Goal: Task Accomplishment & Management: Complete application form

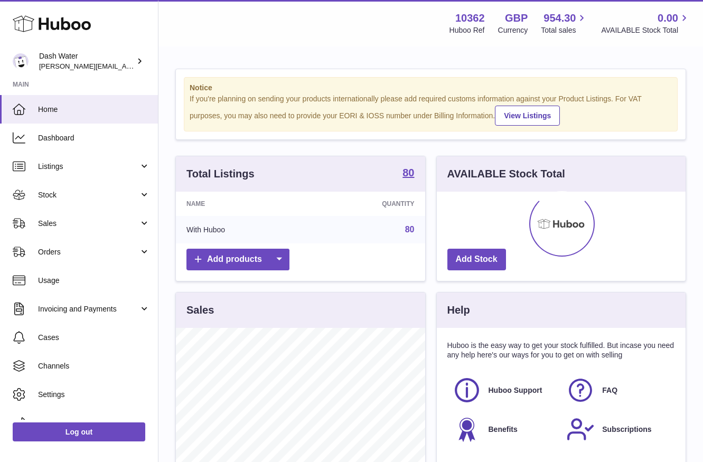
scroll to position [165, 249]
click at [65, 250] on span "Orders" at bounding box center [88, 252] width 101 height 10
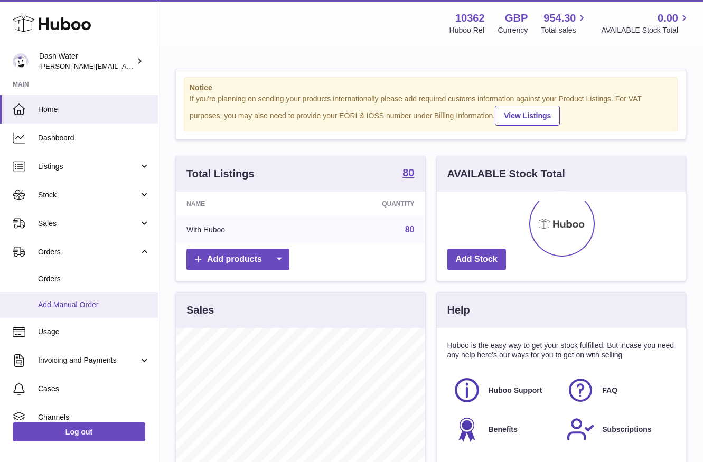
click at [73, 300] on span "Add Manual Order" at bounding box center [94, 305] width 112 height 10
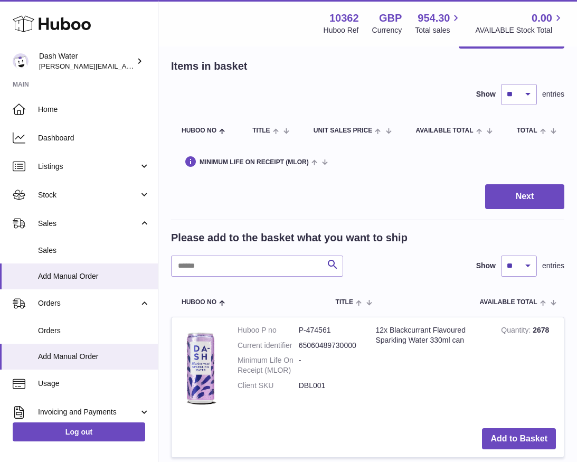
scroll to position [68, 0]
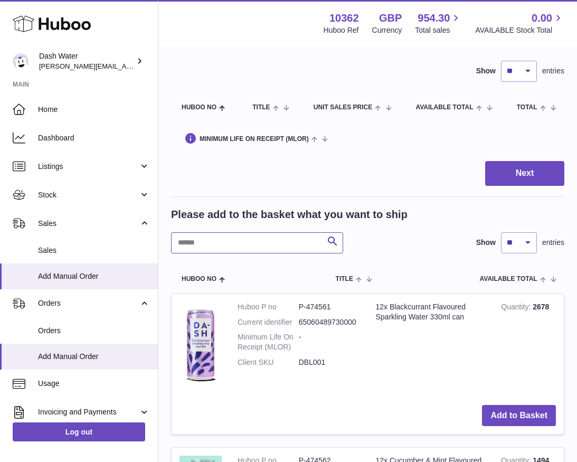
click at [231, 239] on input "text" at bounding box center [257, 242] width 172 height 21
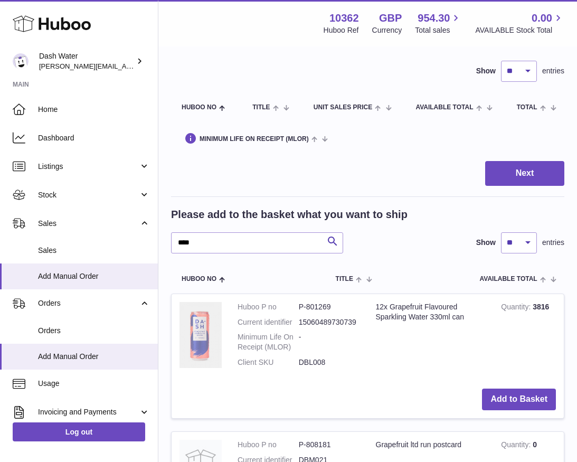
click at [206, 326] on img at bounding box center [200, 335] width 42 height 66
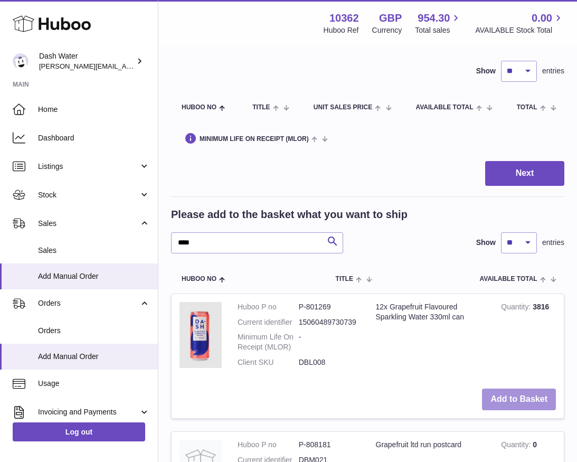
click at [521, 393] on button "Add to Basket" at bounding box center [519, 399] width 74 height 22
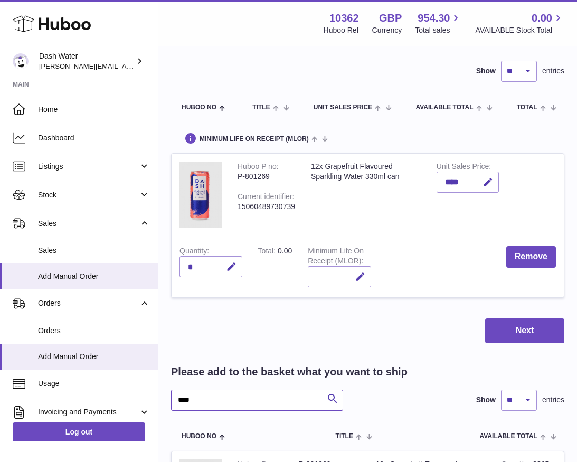
drag, startPoint x: 207, startPoint y: 398, endPoint x: 156, endPoint y: 397, distance: 50.7
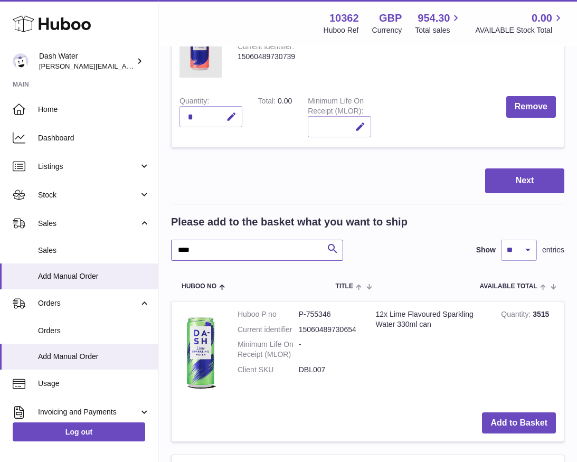
scroll to position [235, 0]
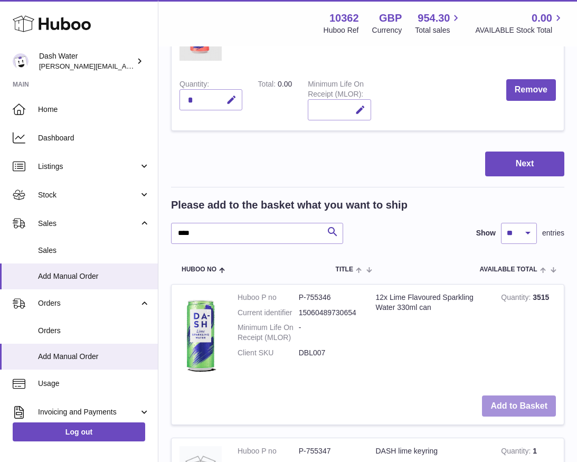
click at [508, 397] on button "Add to Basket" at bounding box center [519, 406] width 74 height 22
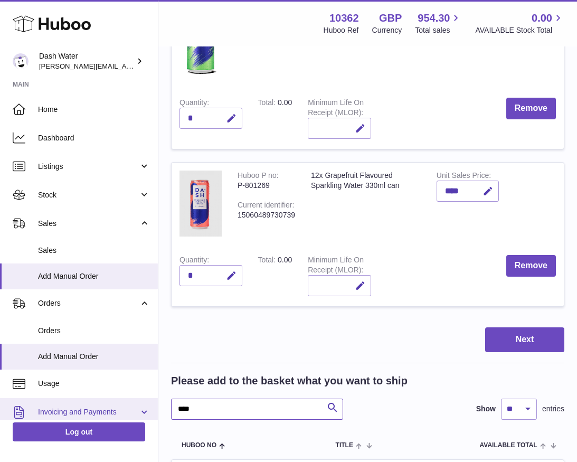
drag, startPoint x: 202, startPoint y: 404, endPoint x: 153, endPoint y: 404, distance: 49.6
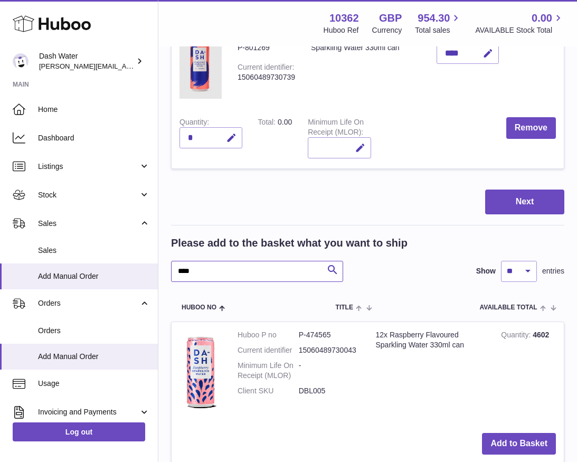
scroll to position [401, 0]
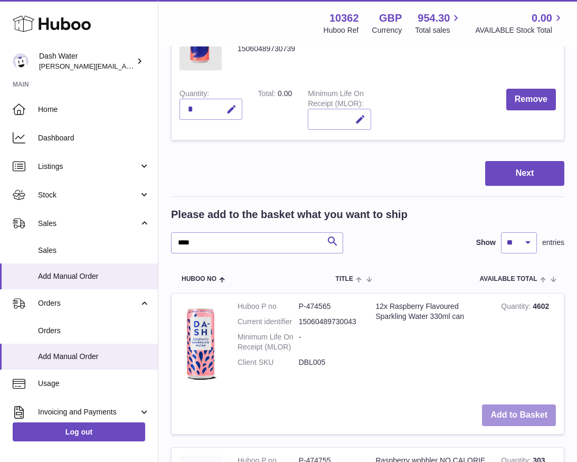
click at [517, 405] on button "Add to Basket" at bounding box center [519, 415] width 74 height 22
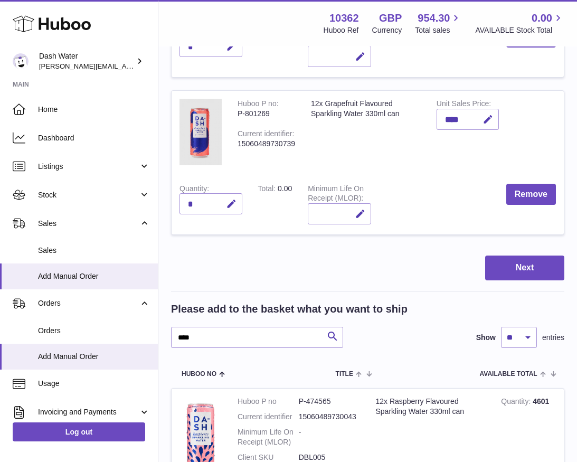
scroll to position [491, 0]
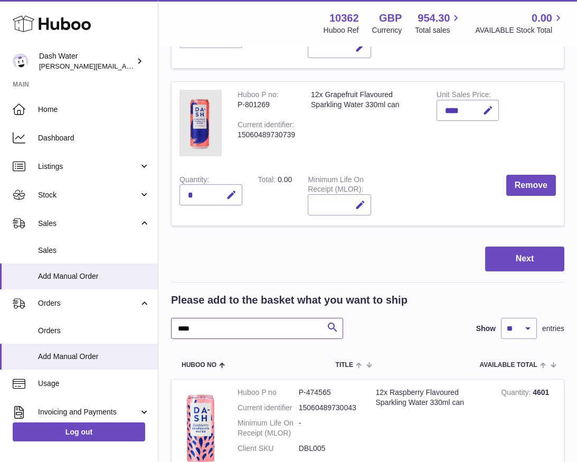
drag, startPoint x: 237, startPoint y: 323, endPoint x: 177, endPoint y: 324, distance: 59.7
click at [178, 324] on input "****" at bounding box center [257, 328] width 172 height 21
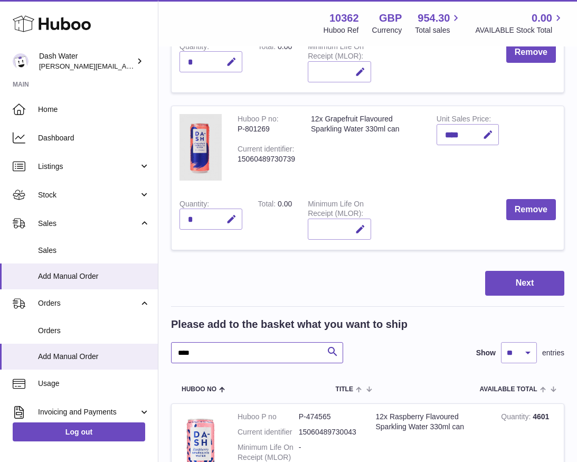
scroll to position [471, 0]
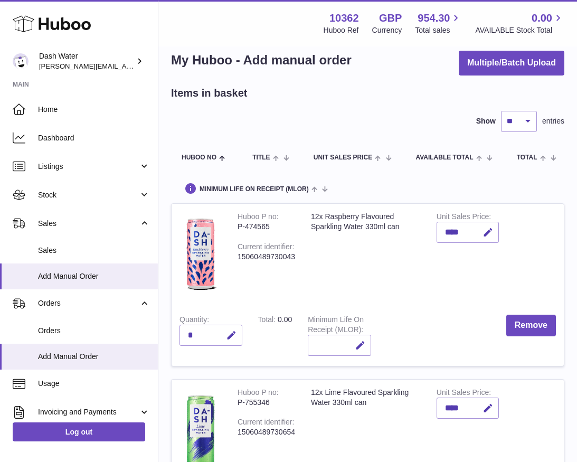
scroll to position [16, 0]
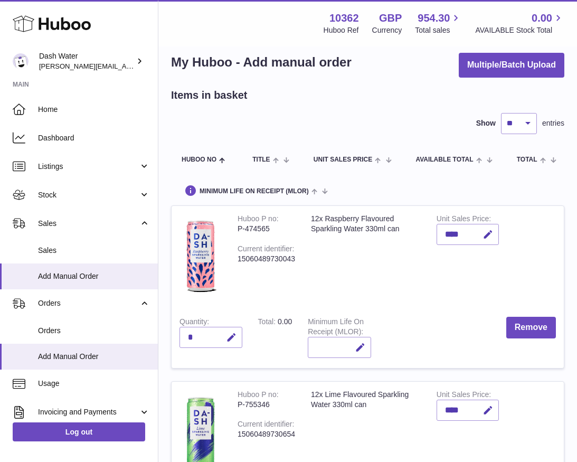
type input "*****"
click at [204, 336] on div "*" at bounding box center [210, 337] width 63 height 21
click at [190, 332] on div "*" at bounding box center [210, 337] width 63 height 21
click at [193, 333] on div "*" at bounding box center [210, 337] width 63 height 21
click at [231, 333] on icon "button" at bounding box center [231, 337] width 11 height 11
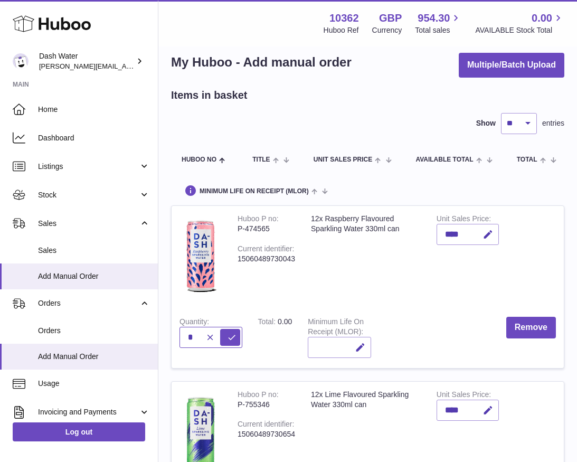
type input "*"
click at [238, 309] on td "Quantity *" at bounding box center [211, 338] width 79 height 59
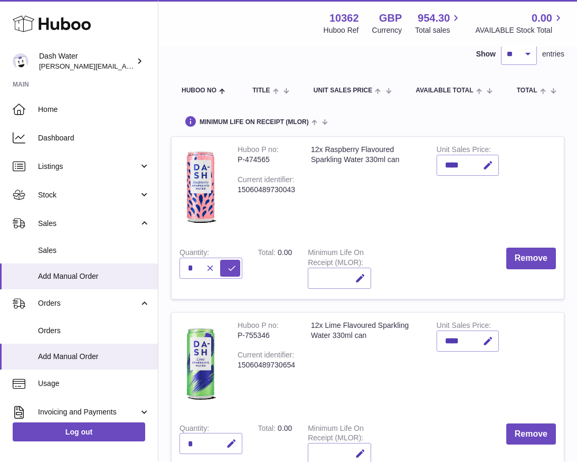
scroll to position [103, 0]
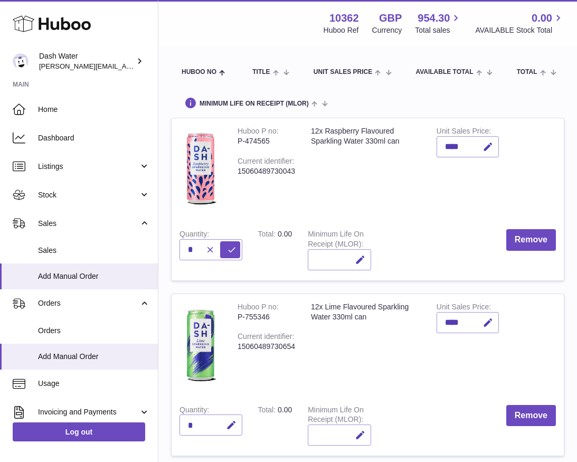
click at [193, 423] on div "*" at bounding box center [210, 424] width 63 height 21
drag, startPoint x: 188, startPoint y: 420, endPoint x: 201, endPoint y: 420, distance: 12.1
click at [201, 420] on div "*" at bounding box center [210, 424] width 63 height 21
click at [223, 422] on button "button" at bounding box center [229, 425] width 25 height 22
click at [221, 384] on link at bounding box center [200, 345] width 42 height 87
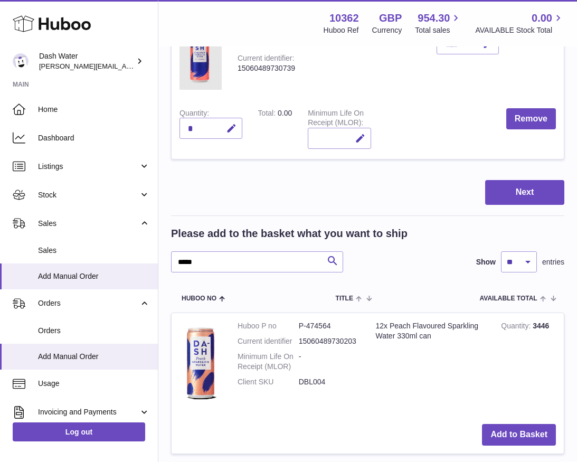
scroll to position [569, 0]
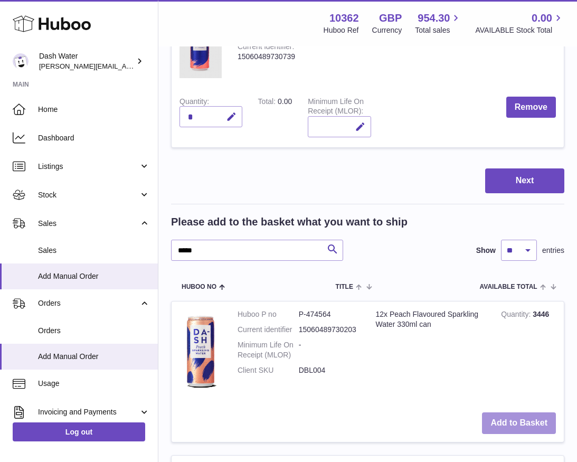
click at [498, 415] on button "Add to Basket" at bounding box center [519, 423] width 74 height 22
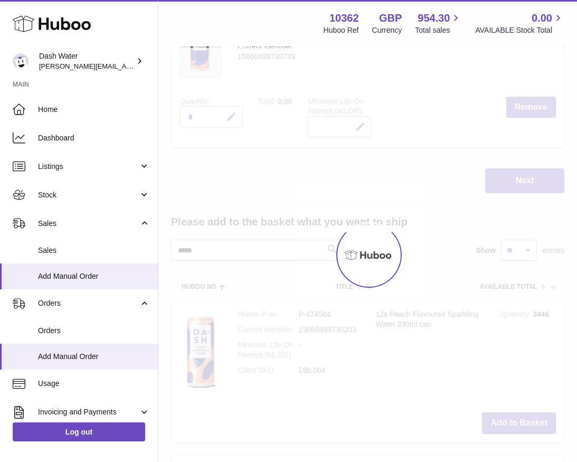
type input "*"
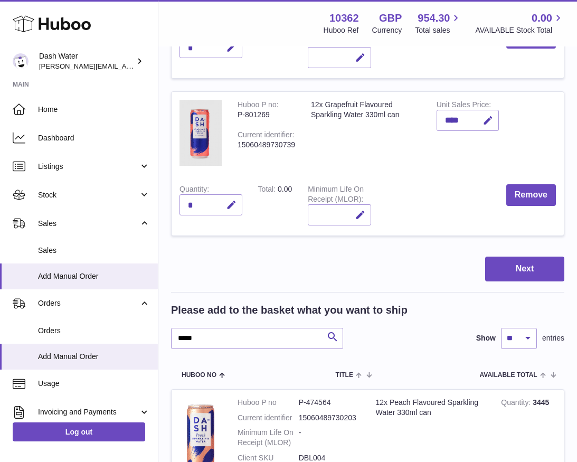
scroll to position [671, 0]
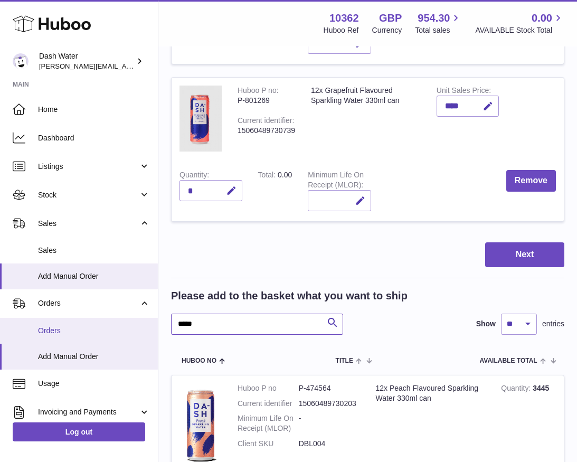
drag, startPoint x: 204, startPoint y: 318, endPoint x: 145, endPoint y: 318, distance: 58.6
click at [146, 318] on div "Huboo Dash Water james@dash-water.com Main Home Dashboard Listings Not with Hub…" at bounding box center [288, 161] width 577 height 1665
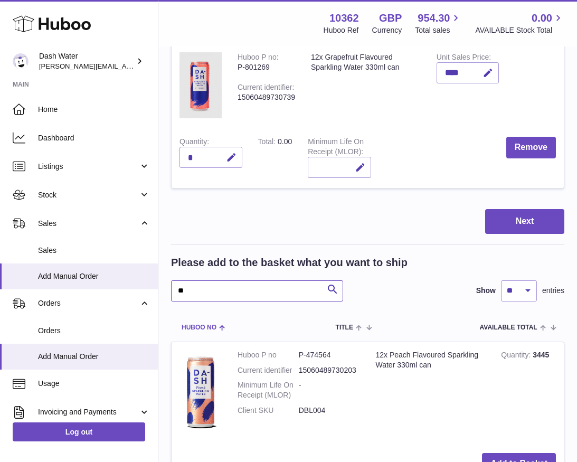
scroll to position [708, 0]
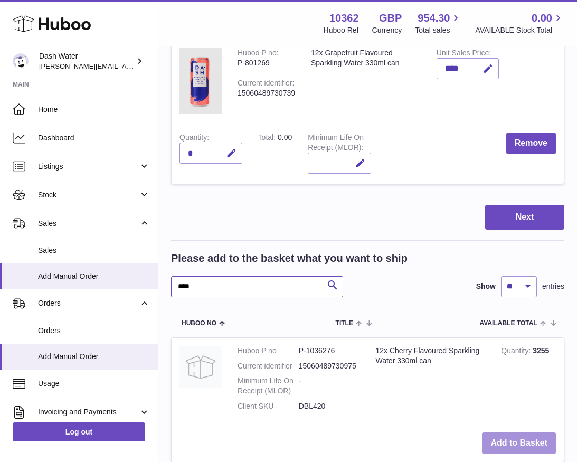
type input "****"
click at [504, 433] on button "Add to Basket" at bounding box center [519, 443] width 74 height 22
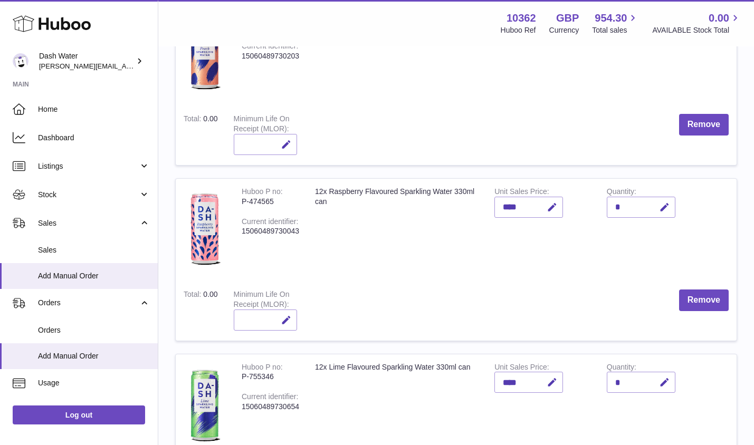
scroll to position [195, 0]
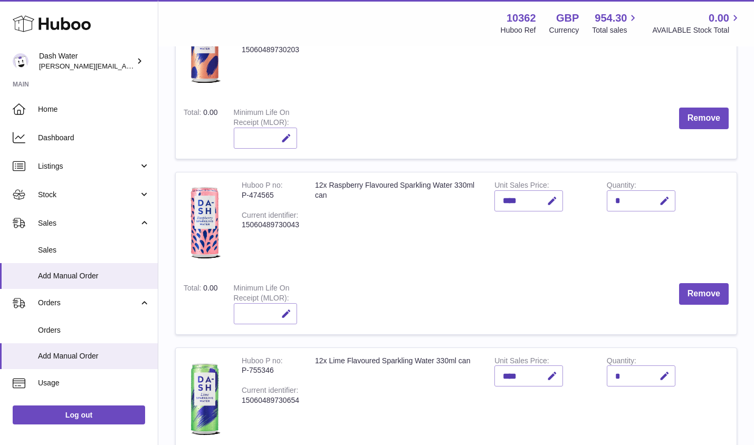
click at [625, 194] on div "*" at bounding box center [641, 201] width 69 height 21
click at [619, 195] on div "*" at bounding box center [641, 201] width 69 height 21
click at [656, 199] on button "button" at bounding box center [663, 202] width 25 height 22
type input "*"
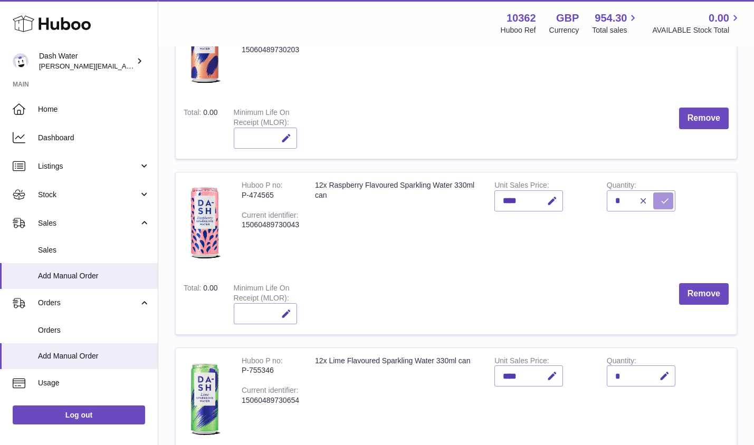
click at [668, 198] on icon "submit" at bounding box center [665, 201] width 10 height 10
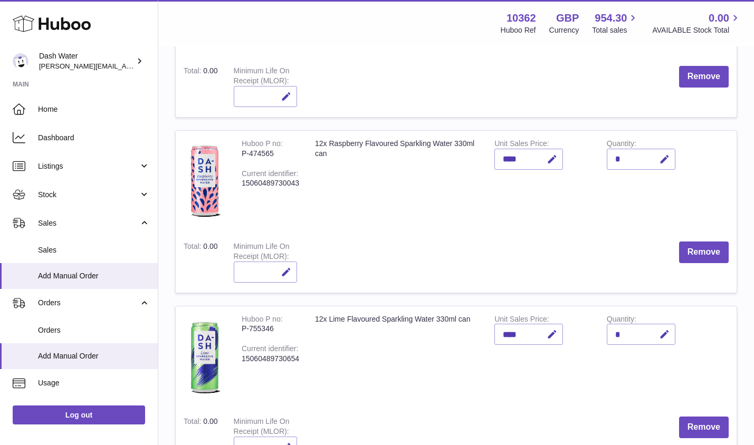
scroll to position [243, 0]
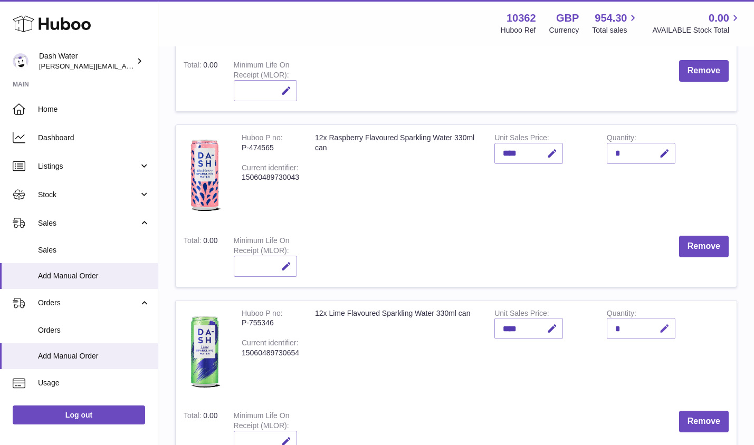
click at [663, 330] on icon "button" at bounding box center [664, 329] width 11 height 11
type input "*"
click at [666, 325] on icon "submit" at bounding box center [665, 329] width 10 height 10
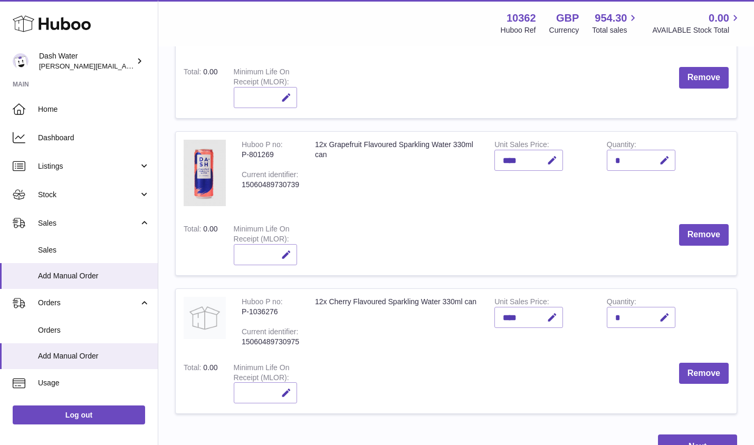
scroll to position [596, 0]
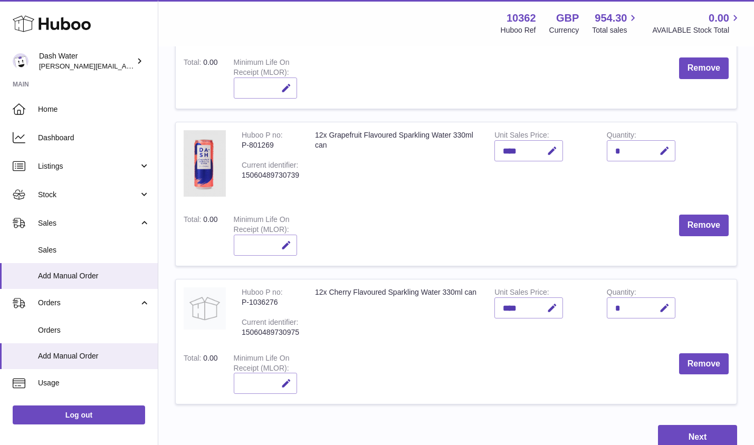
click at [622, 301] on div "*" at bounding box center [641, 308] width 69 height 21
drag, startPoint x: 621, startPoint y: 298, endPoint x: 611, endPoint y: 298, distance: 9.5
click at [611, 298] on div "*" at bounding box center [641, 308] width 69 height 21
click at [620, 302] on div "*" at bounding box center [641, 308] width 69 height 21
click at [661, 304] on icon "button" at bounding box center [664, 308] width 11 height 11
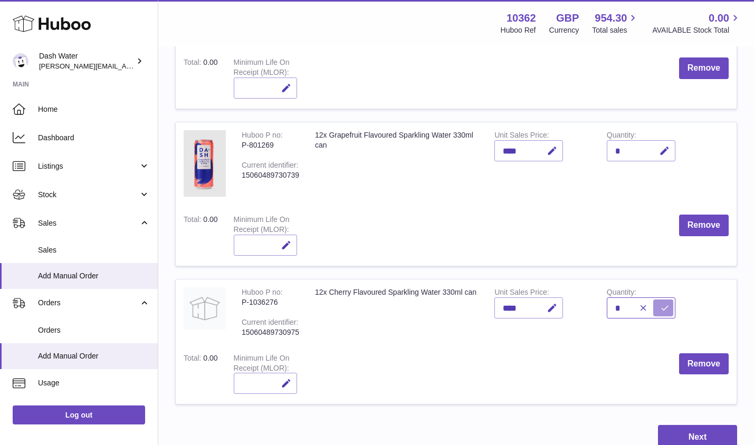
type input "*"
click at [665, 306] on icon "submit" at bounding box center [665, 309] width 10 height 10
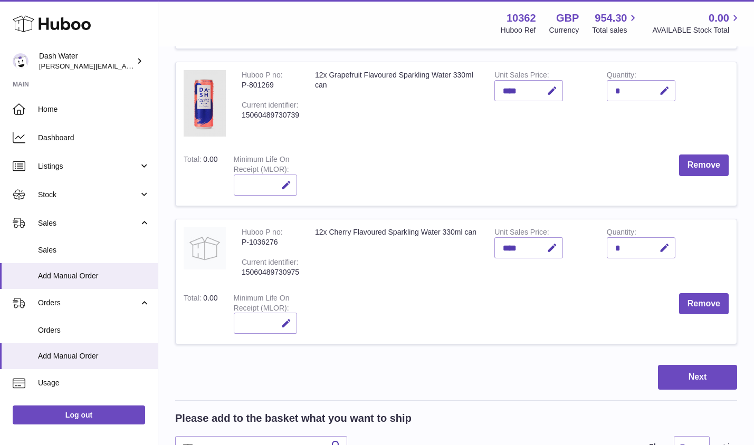
scroll to position [662, 0]
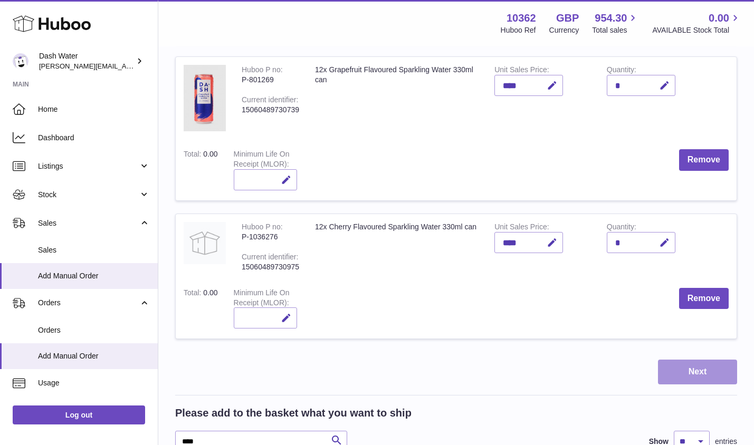
click at [693, 370] on button "Next" at bounding box center [697, 372] width 79 height 25
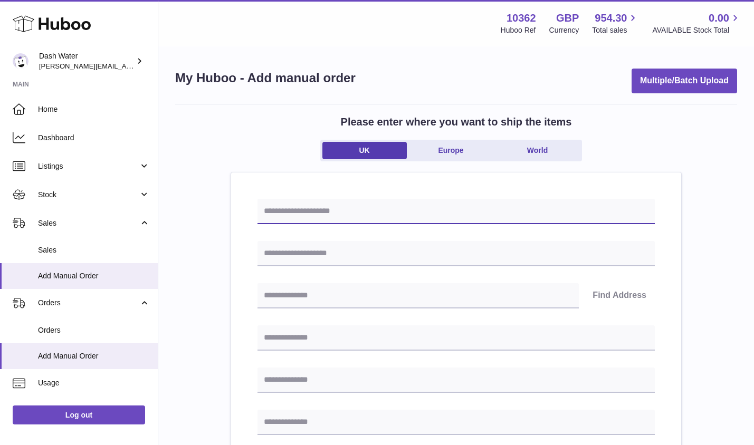
click at [460, 213] on input "text" at bounding box center [456, 211] width 397 height 25
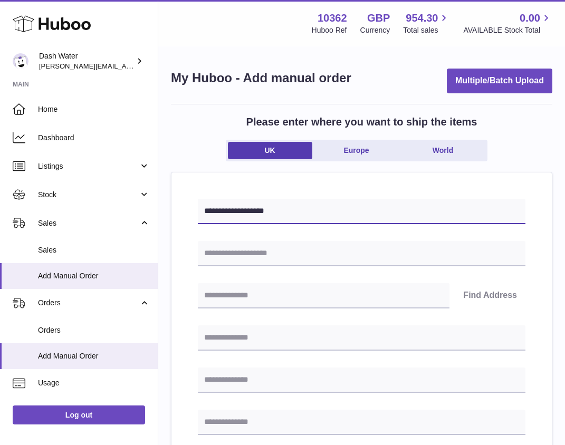
type input "**********"
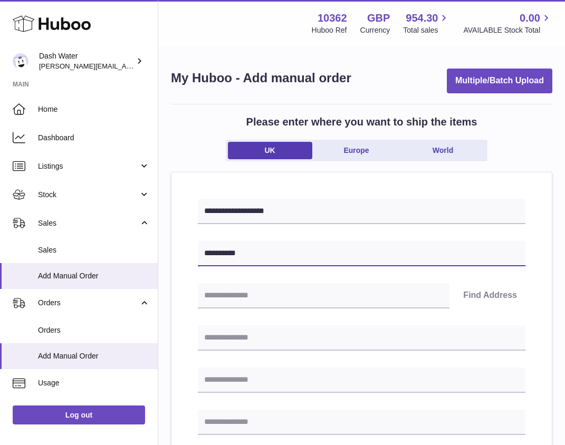
type input "**********"
paste input "********"
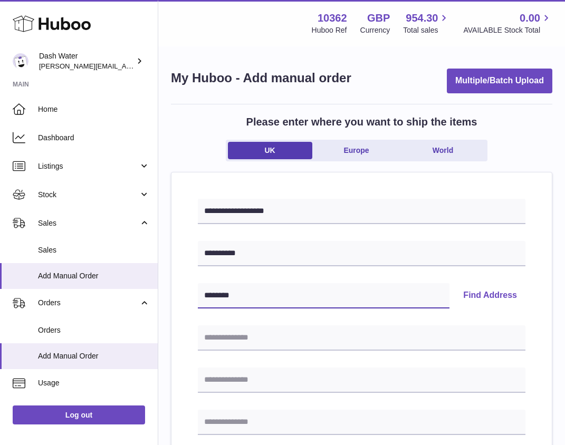
type input "********"
click at [482, 295] on button "Find Address" at bounding box center [490, 295] width 71 height 25
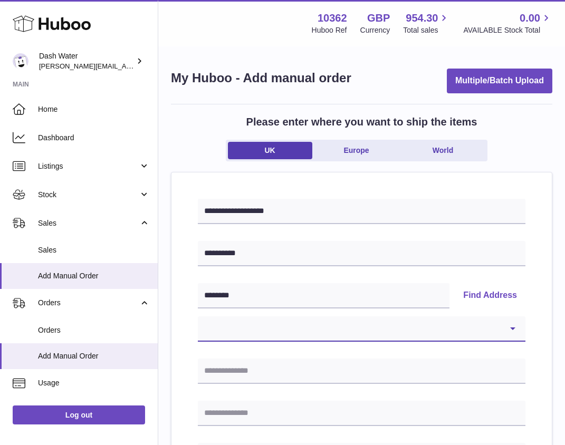
select select "**"
type input "**********"
type input "******"
type input "********"
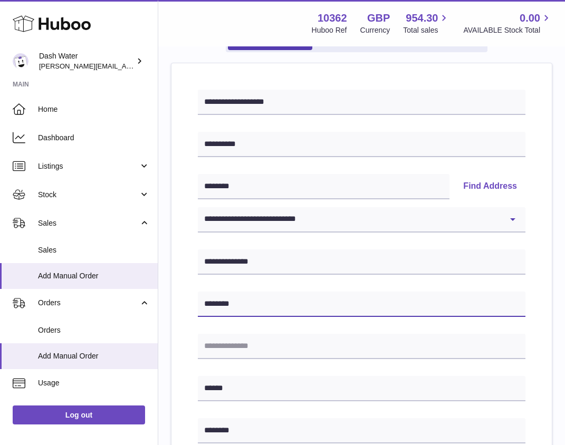
scroll to position [125, 0]
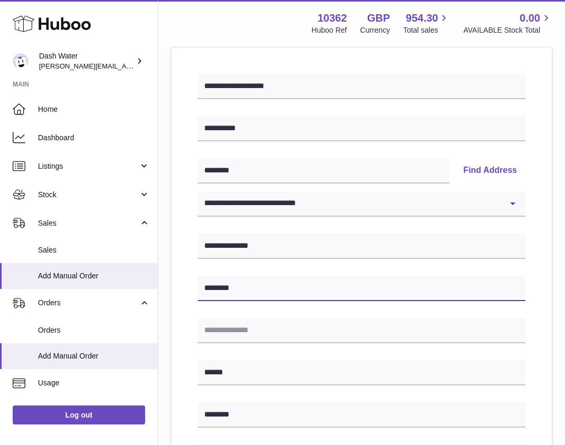
type input "********"
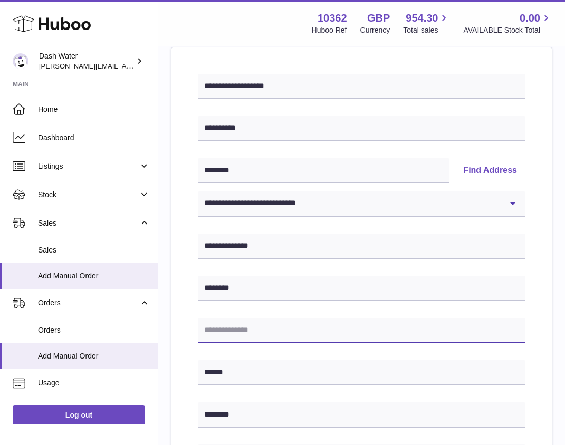
click at [224, 331] on input "text" at bounding box center [362, 330] width 328 height 25
click at [543, 286] on div "**********" at bounding box center [362, 397] width 381 height 699
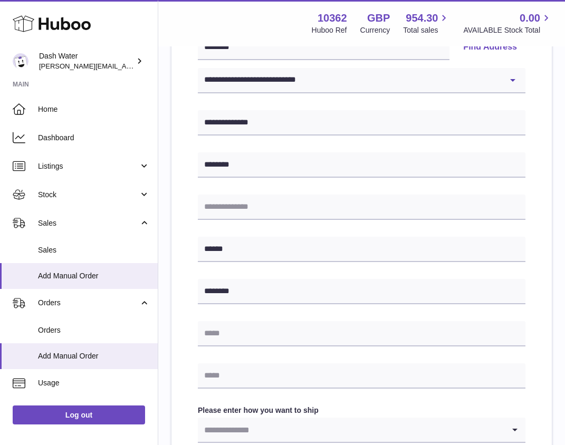
scroll to position [253, 0]
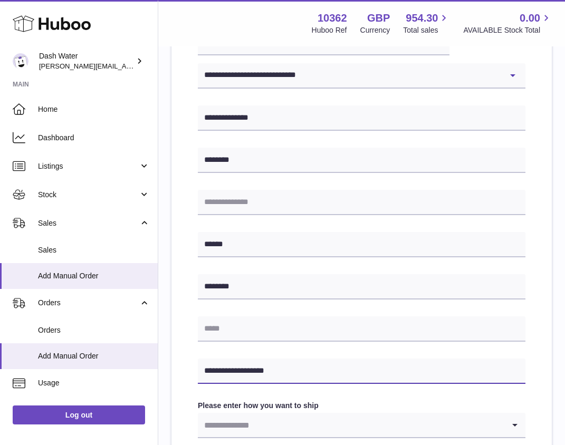
type input "**********"
click at [182, 334] on div "**********" at bounding box center [362, 268] width 381 height 699
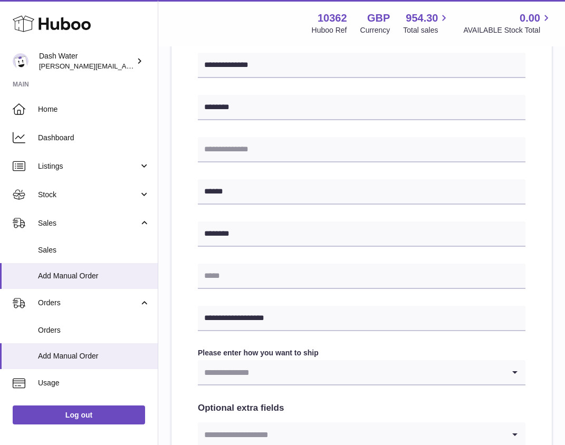
scroll to position [314, 0]
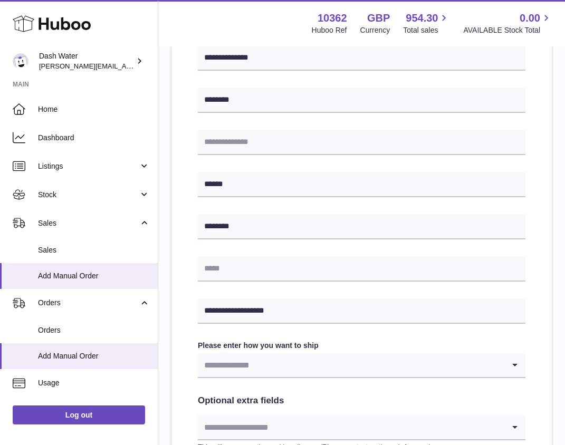
click at [286, 365] on input "Search for option" at bounding box center [351, 365] width 307 height 24
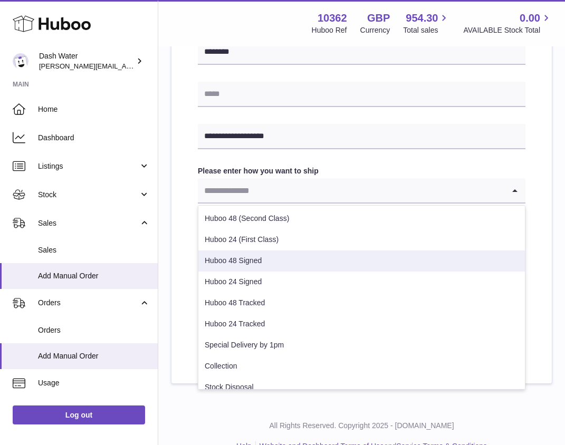
scroll to position [0, 0]
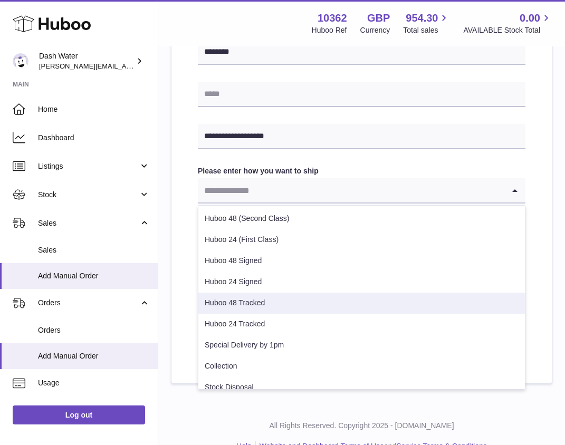
click at [254, 301] on li "Huboo 48 Tracked" at bounding box center [361, 303] width 327 height 21
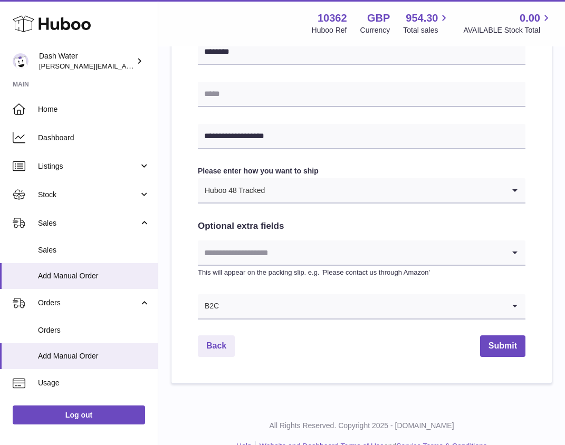
click at [210, 244] on input "Search for option" at bounding box center [351, 253] width 307 height 24
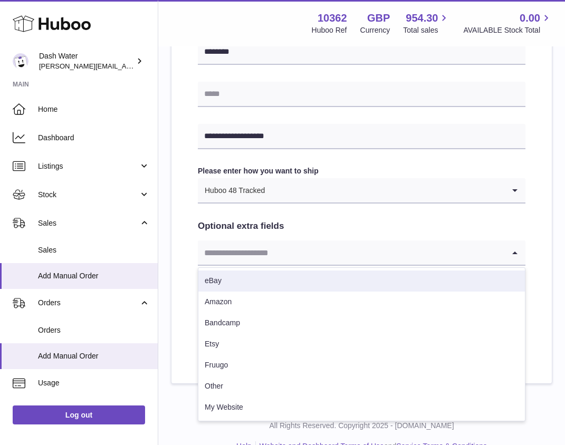
click at [193, 232] on div "**********" at bounding box center [362, 33] width 381 height 699
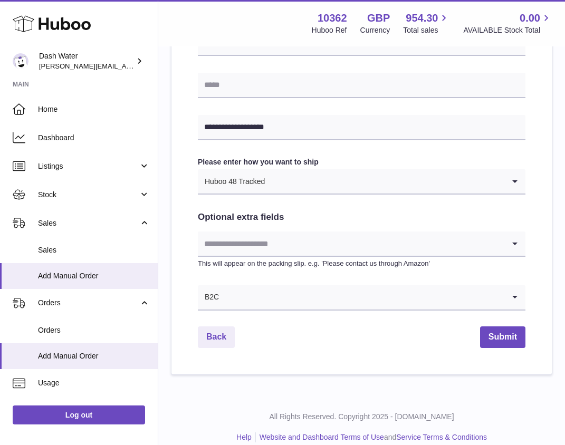
scroll to position [500, 0]
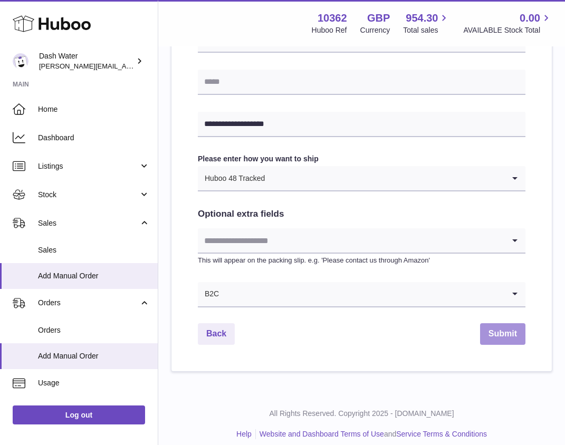
click at [506, 332] on button "Submit" at bounding box center [502, 335] width 45 height 22
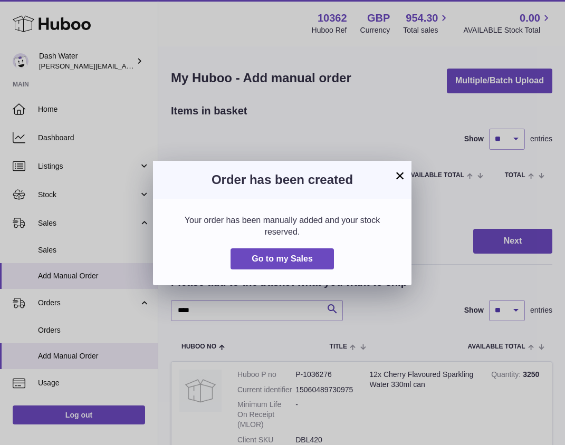
click at [399, 176] on button "×" at bounding box center [400, 175] width 13 height 13
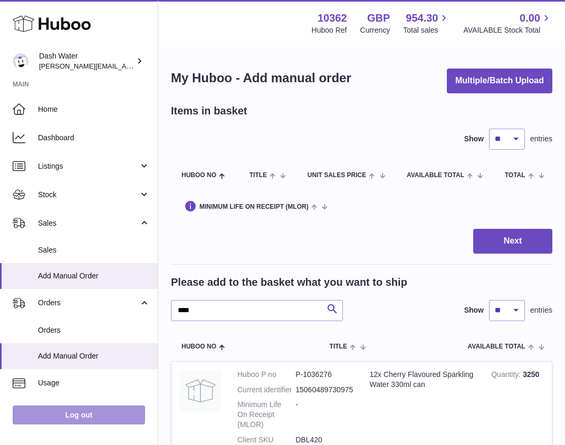
click at [81, 410] on link "Log out" at bounding box center [79, 415] width 132 height 19
